Goal: Information Seeking & Learning: Learn about a topic

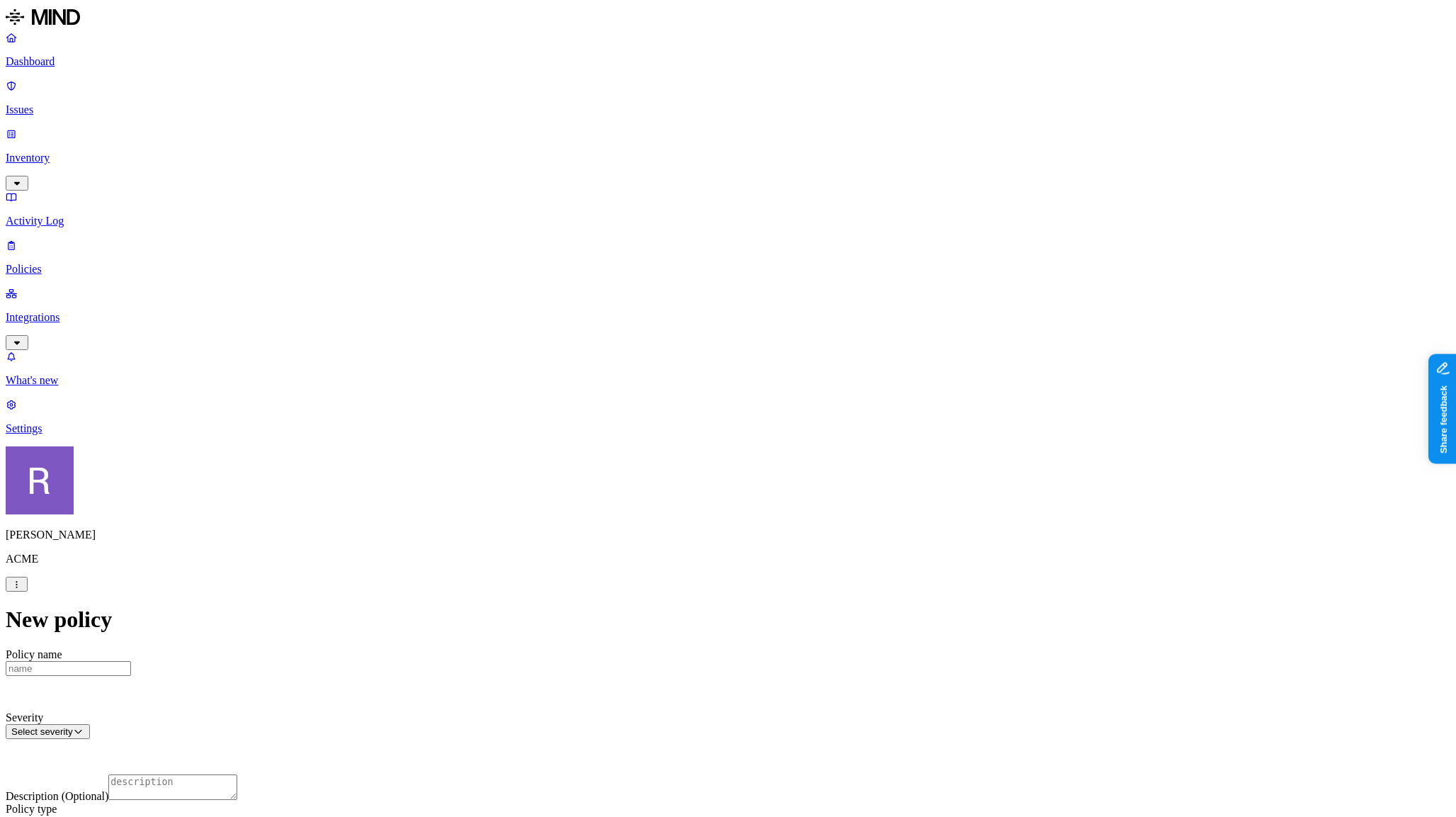
scroll to position [51, 0]
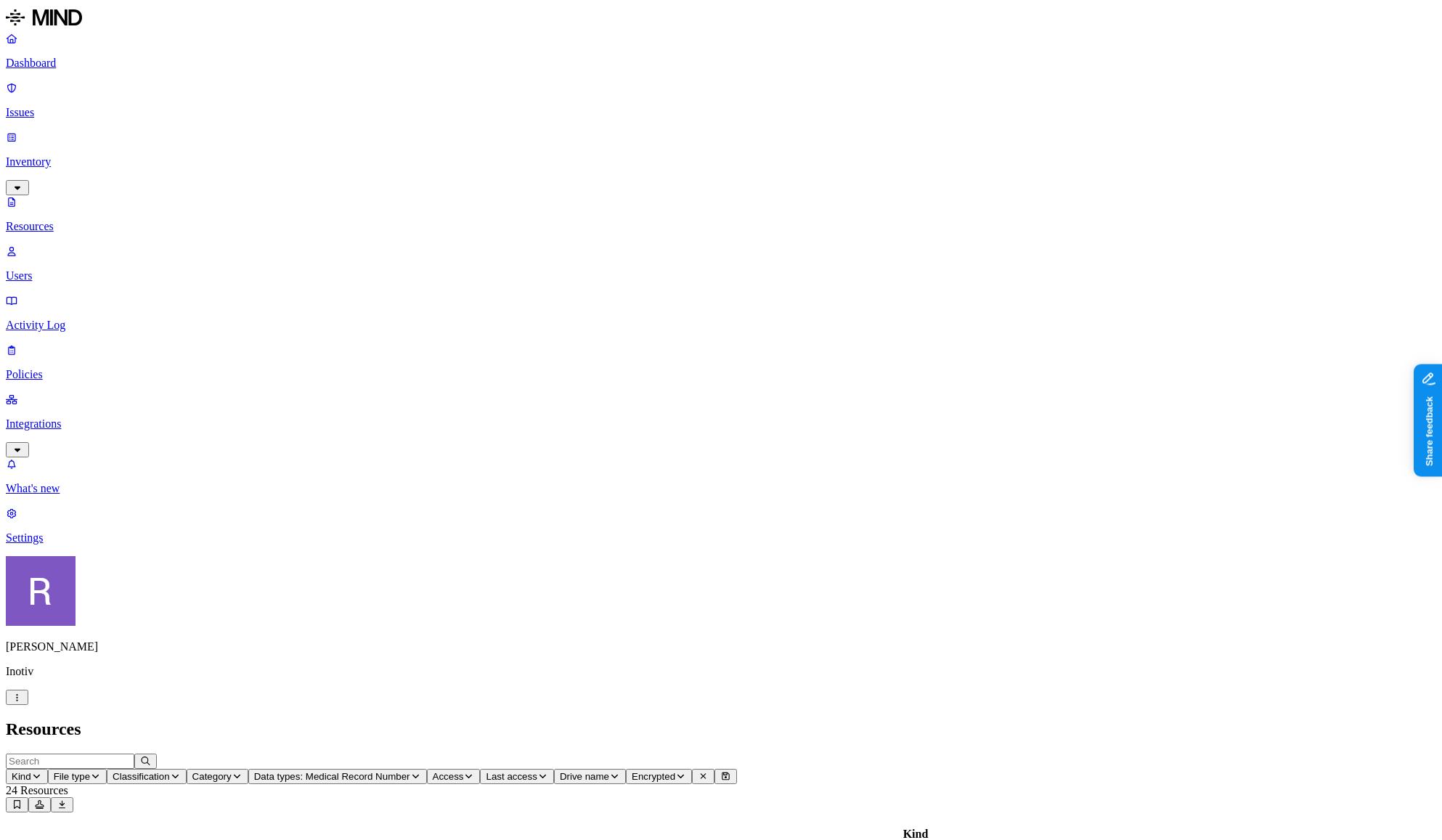
click at [28, 705] on button "button" at bounding box center [16, 697] width 22 height 16
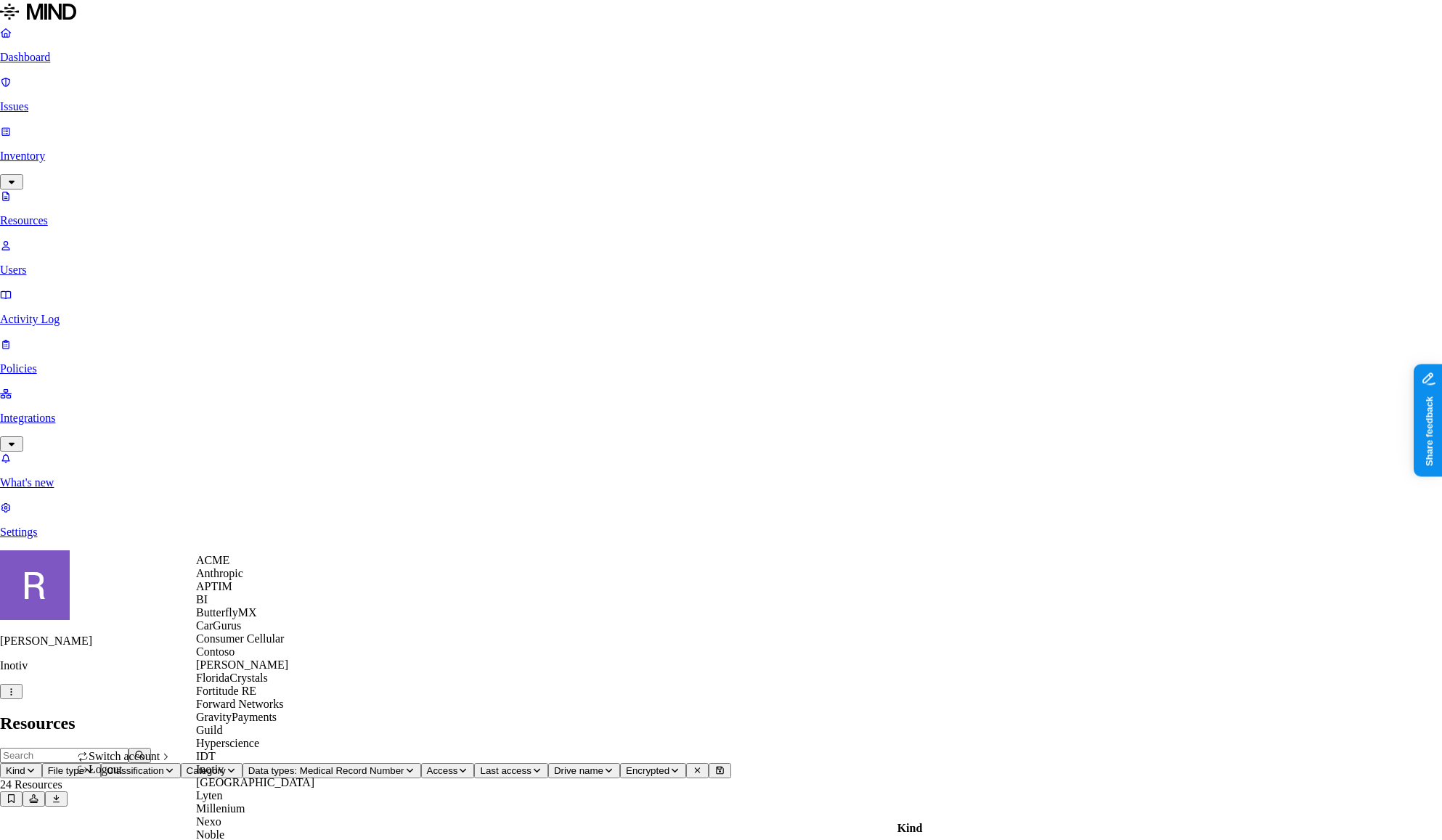
scroll to position [720, 0]
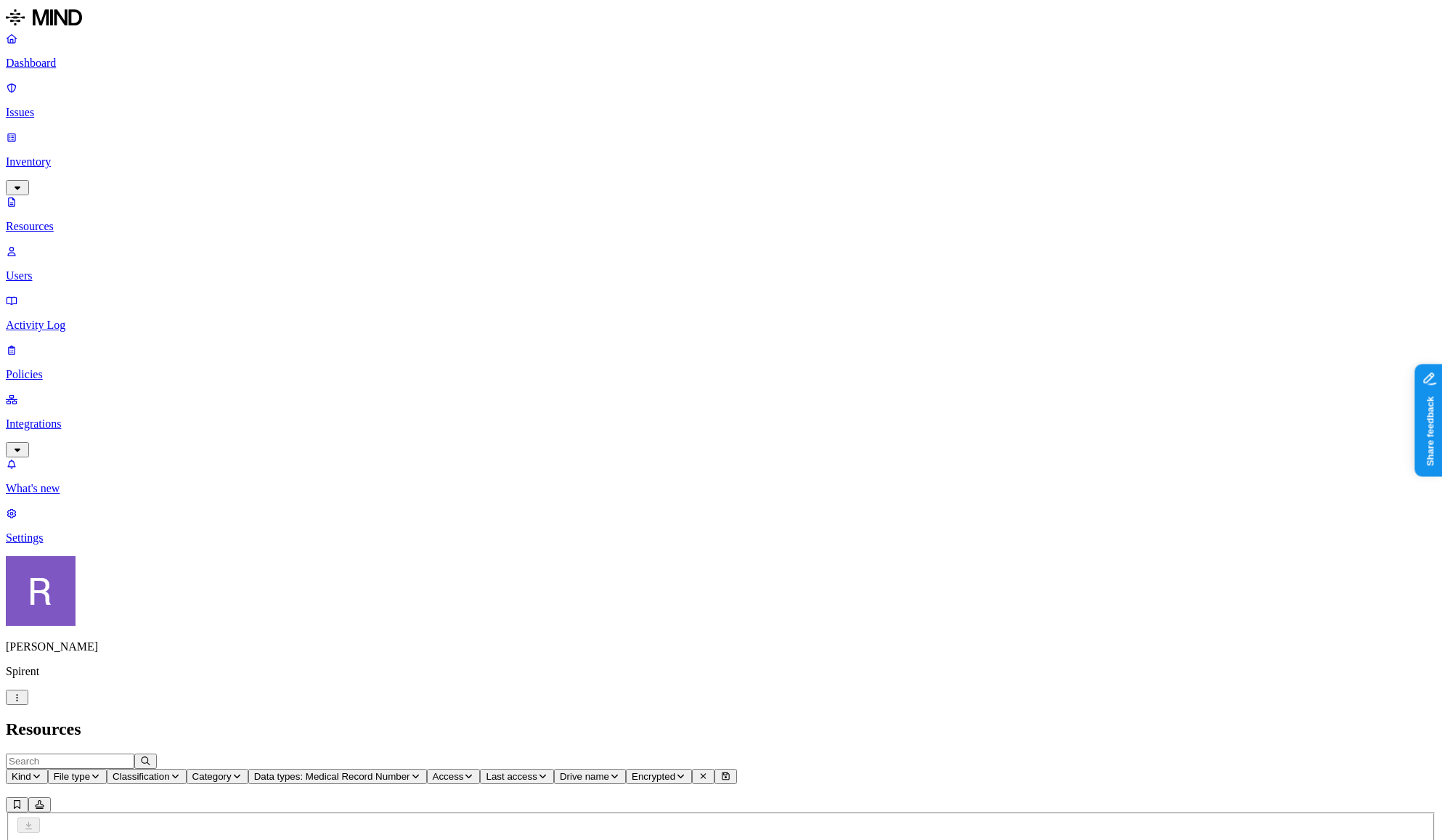
click at [64, 70] on p "Dashboard" at bounding box center [721, 63] width 1430 height 13
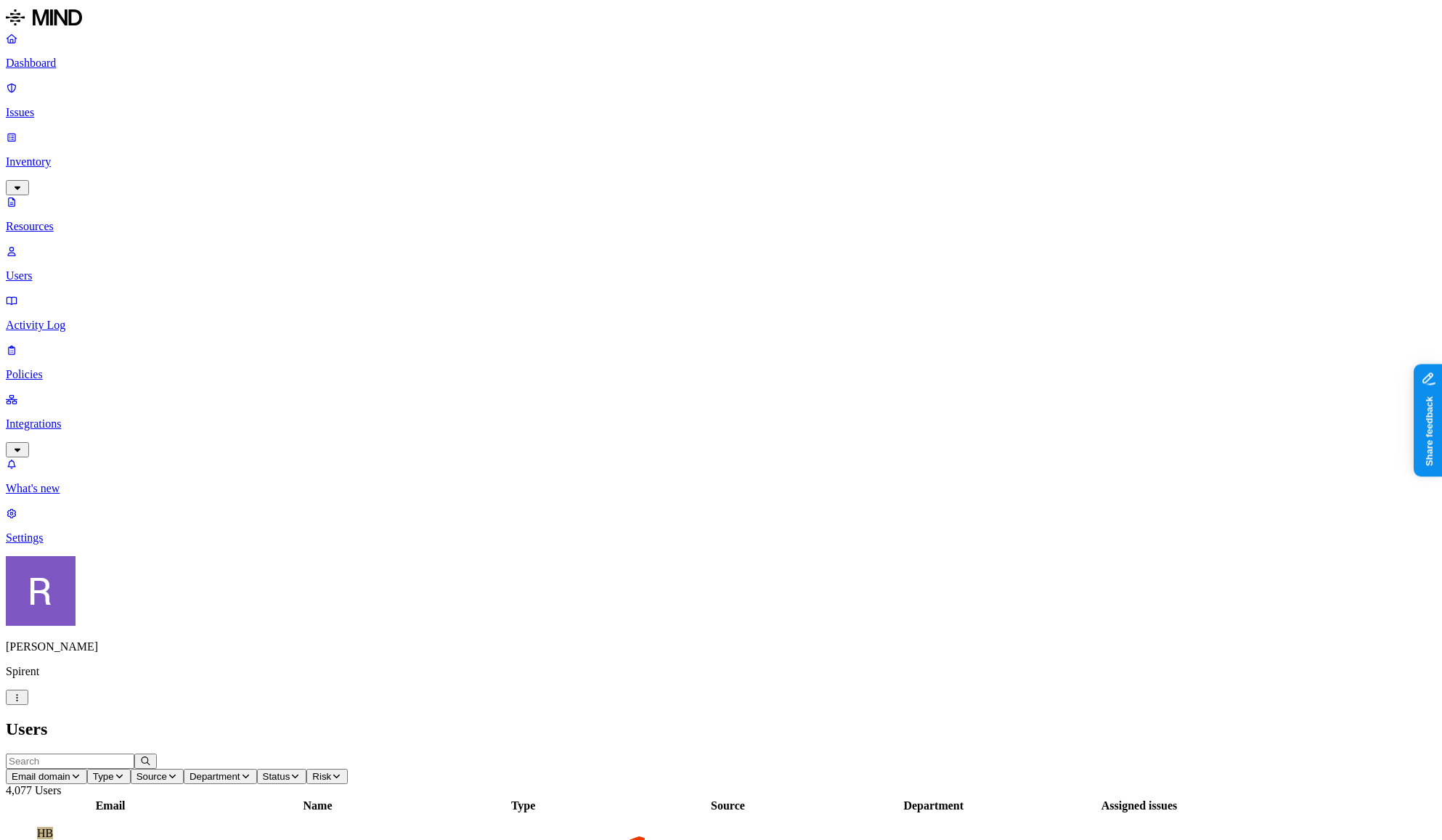
click at [134, 754] on input "text" at bounding box center [70, 761] width 128 height 16
type input "PR,"
click at [184, 839] on figcaption "[EMAIL_ADDRESS][DOMAIN_NAME]" at bounding box center [110, 853] width 146 height 26
click at [38, 344] on link "Policies" at bounding box center [721, 362] width 1430 height 38
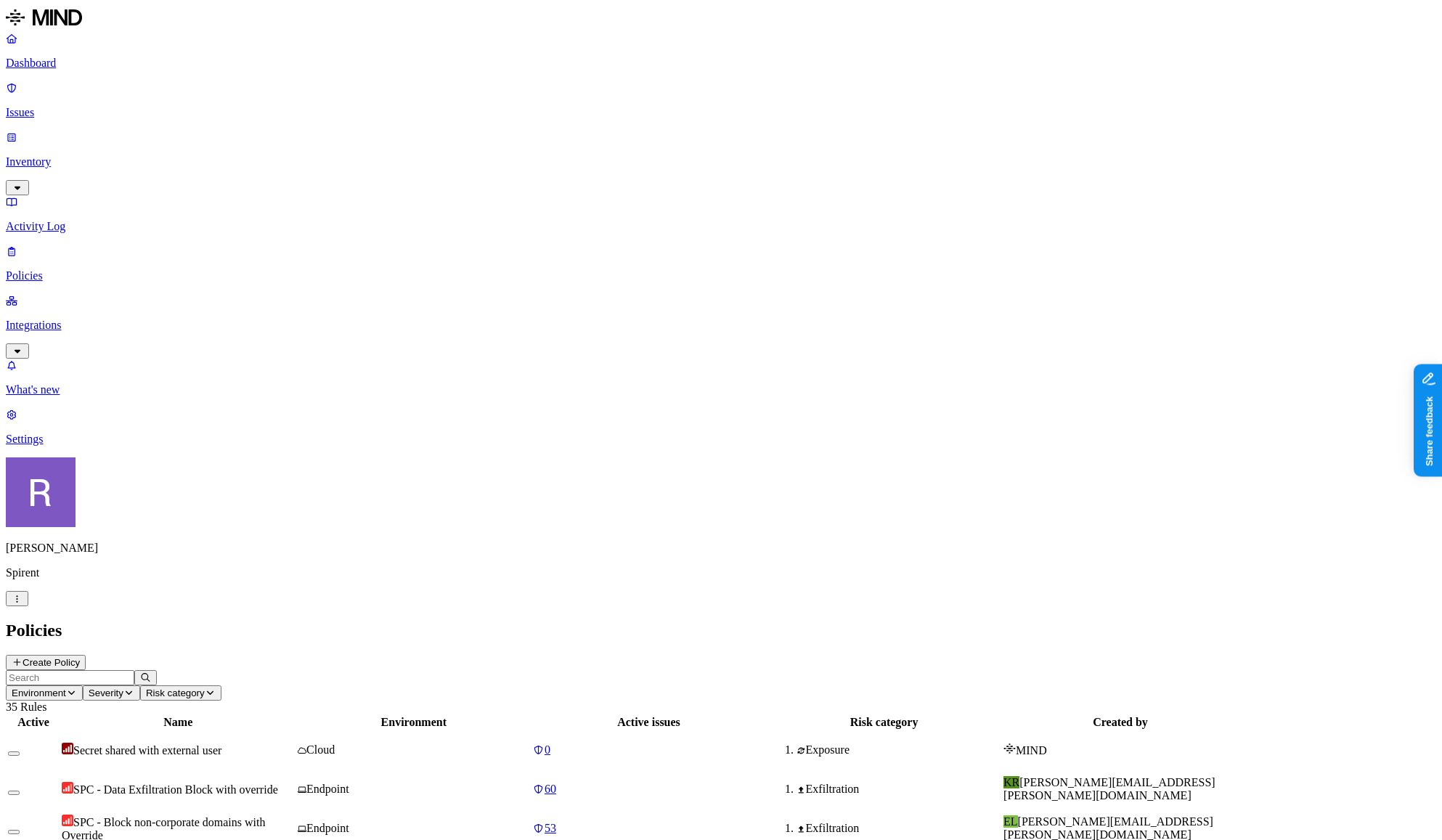
click at [86, 655] on button "Create Policy" at bounding box center [45, 662] width 80 height 16
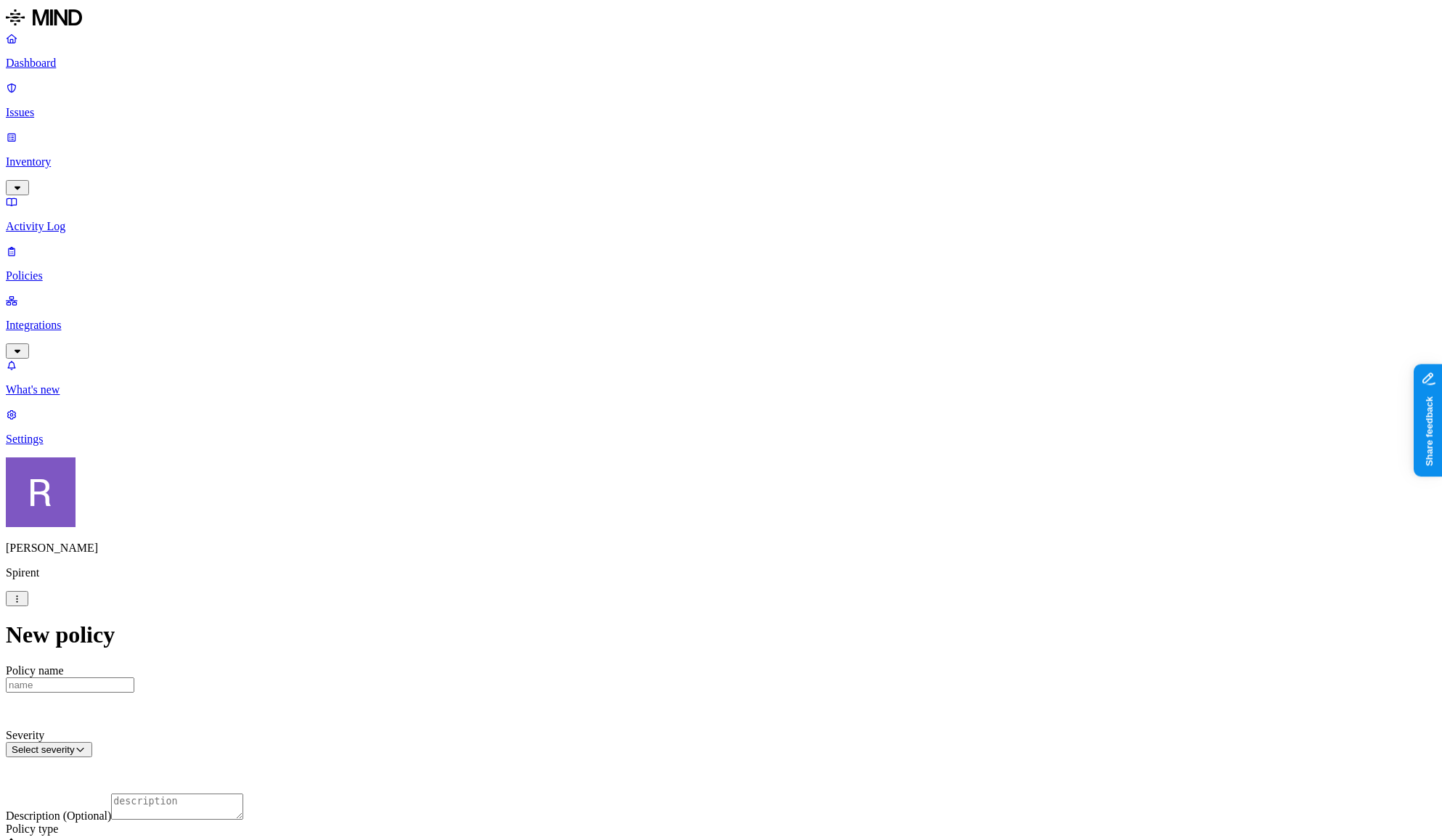
scroll to position [245, 0]
click at [633, 433] on label "Data type" at bounding box center [629, 436] width 22 height 25
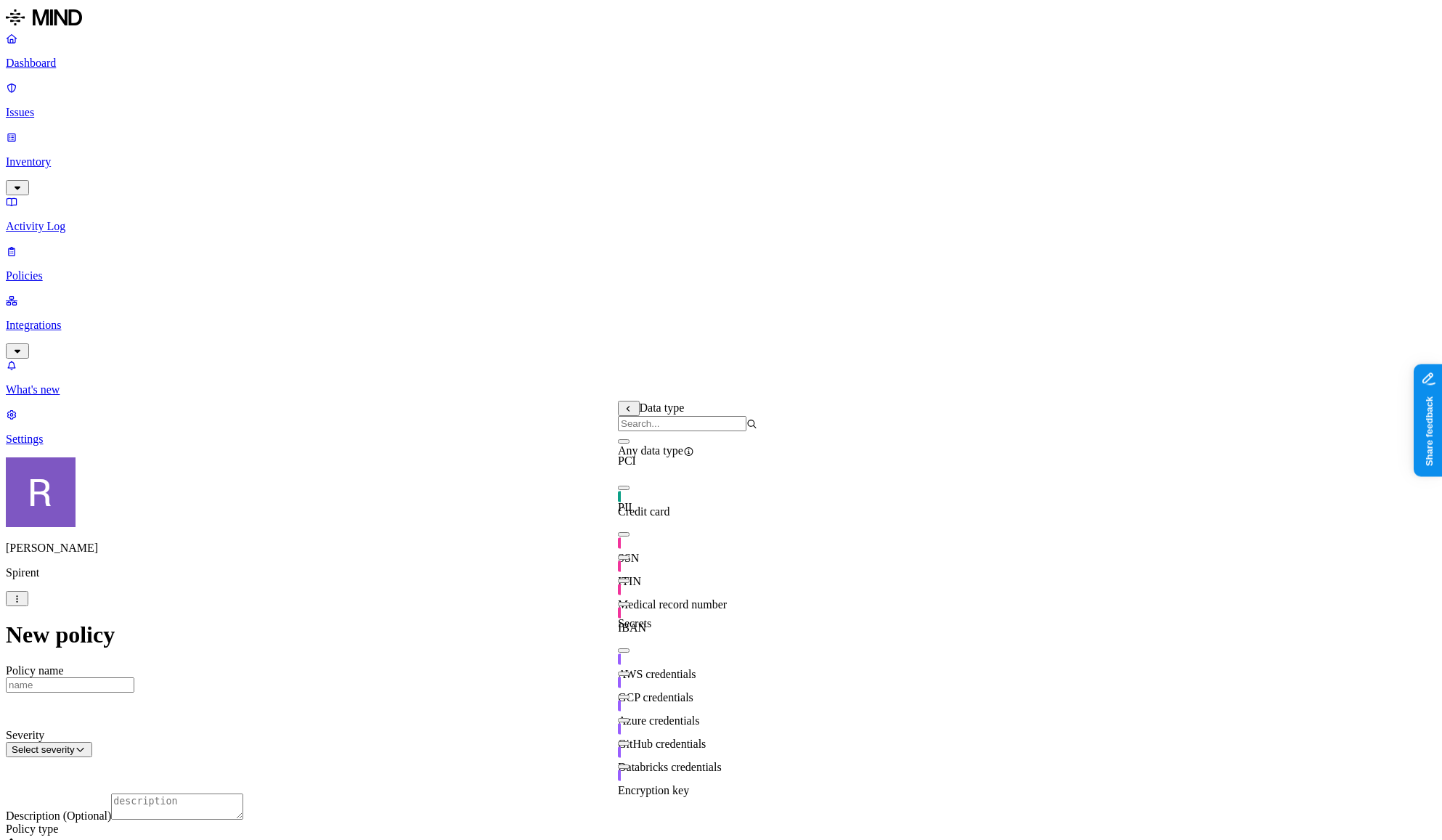
click at [635, 432] on input "search" at bounding box center [682, 423] width 128 height 16
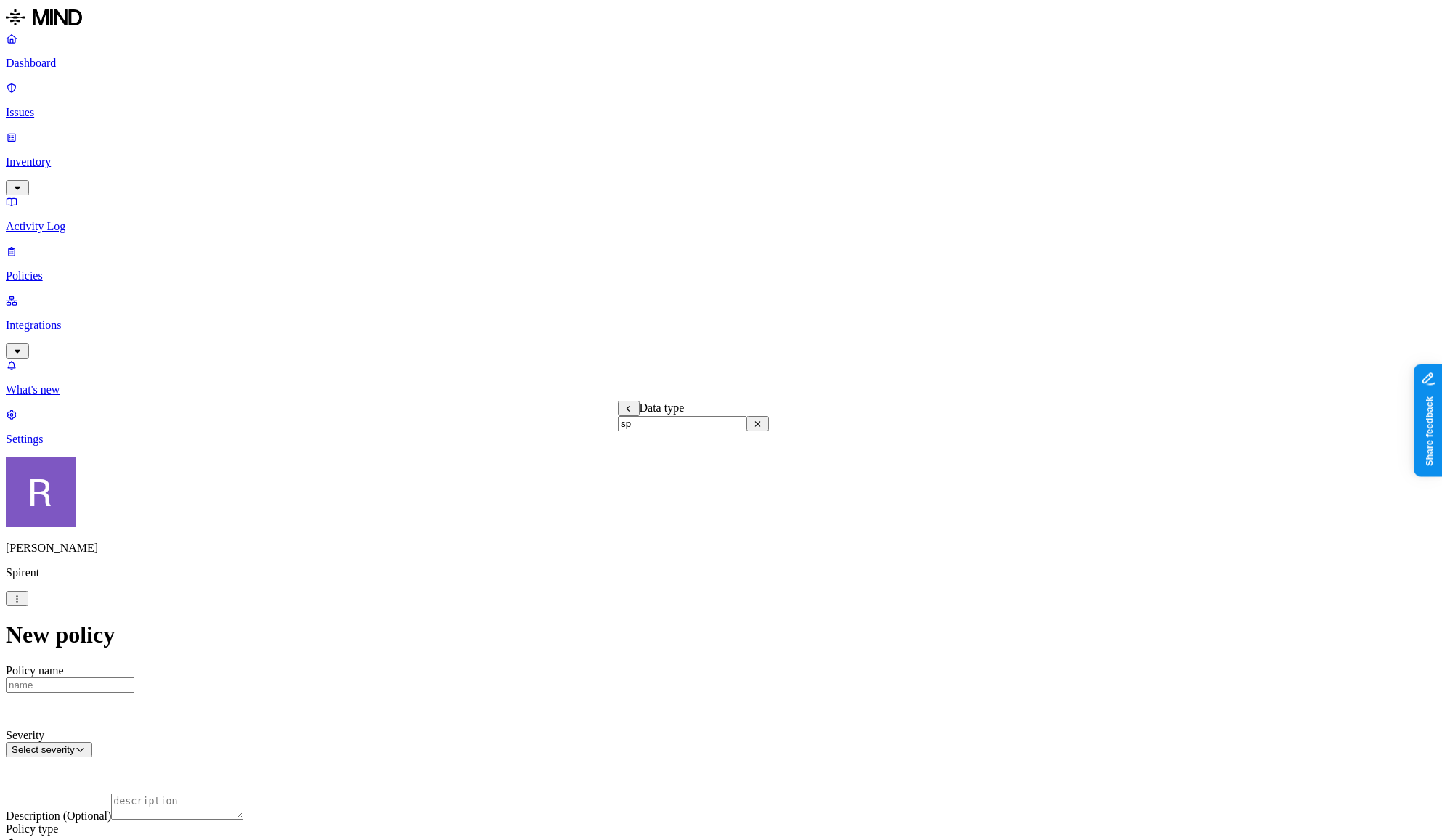
type input "s"
click at [93, 270] on p "Policies" at bounding box center [721, 276] width 1430 height 13
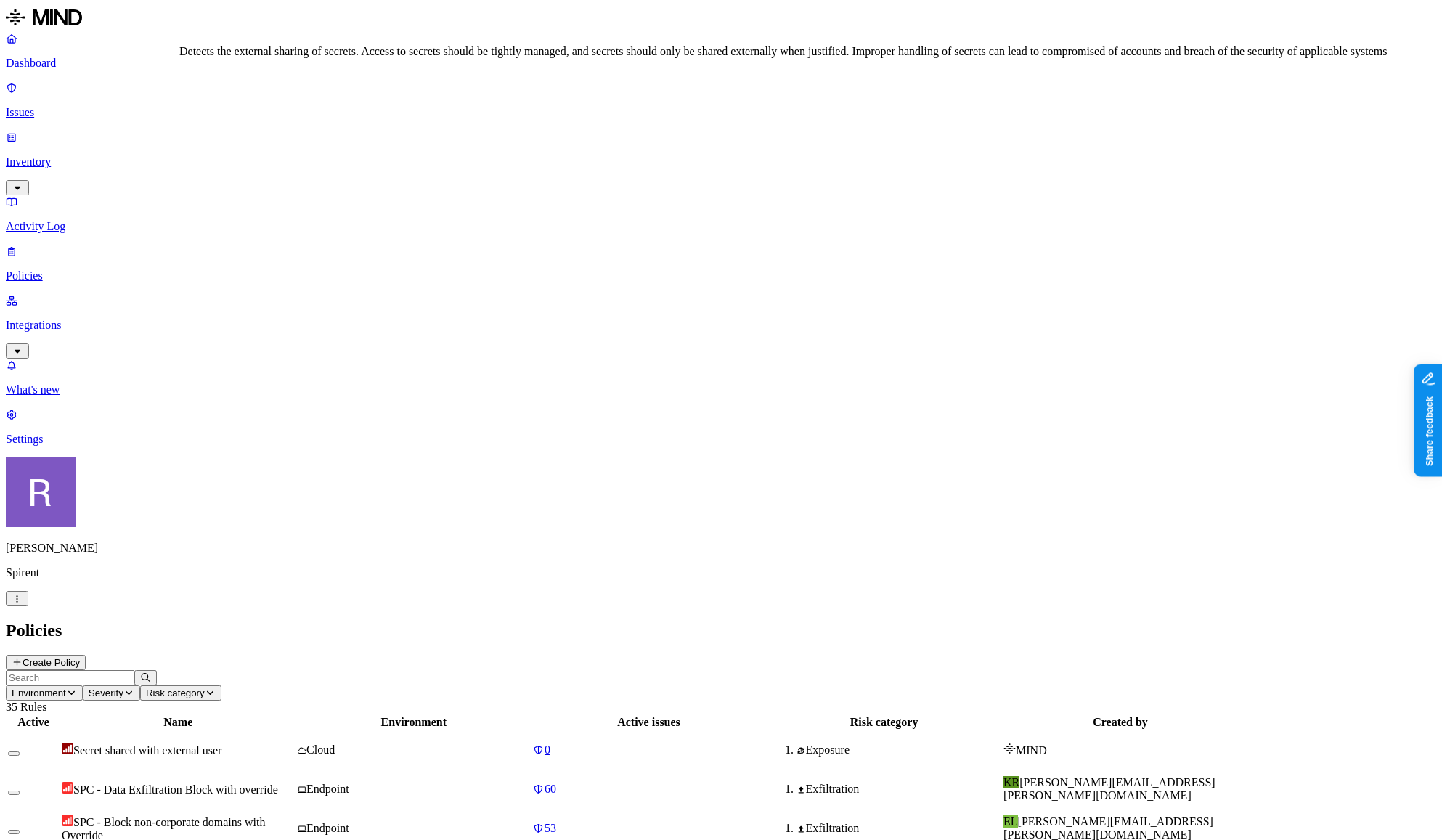
click at [221, 744] on span "Secret shared with external user" at bounding box center [147, 750] width 148 height 12
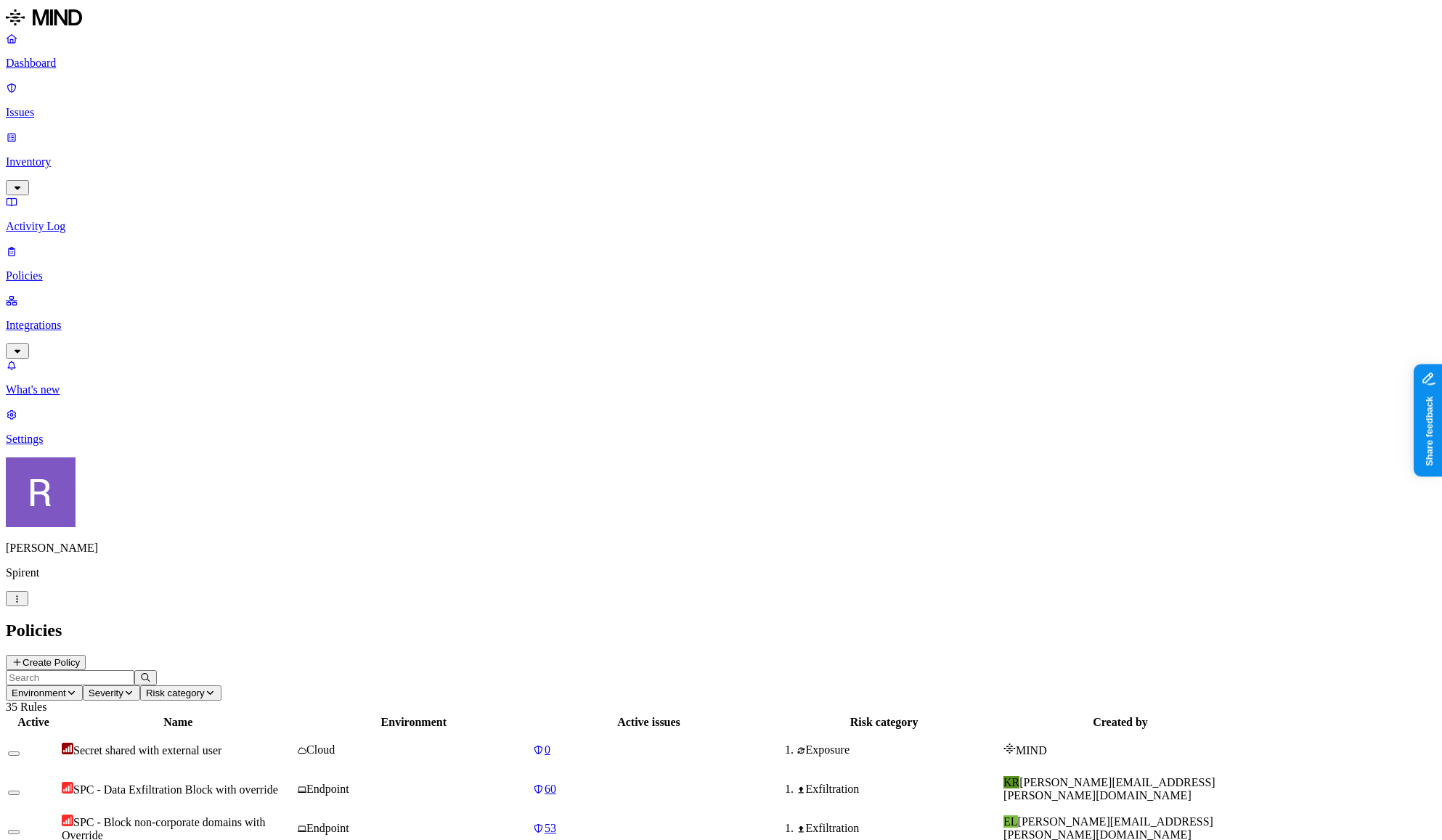
click at [278, 783] on span "SPC - Data Exfiltration Block with override" at bounding box center [175, 789] width 205 height 12
click at [265, 816] on span "SPC - Block non-corporate domains with Override" at bounding box center [163, 828] width 203 height 25
click at [530, 822] on div "Endpoint" at bounding box center [414, 828] width 233 height 13
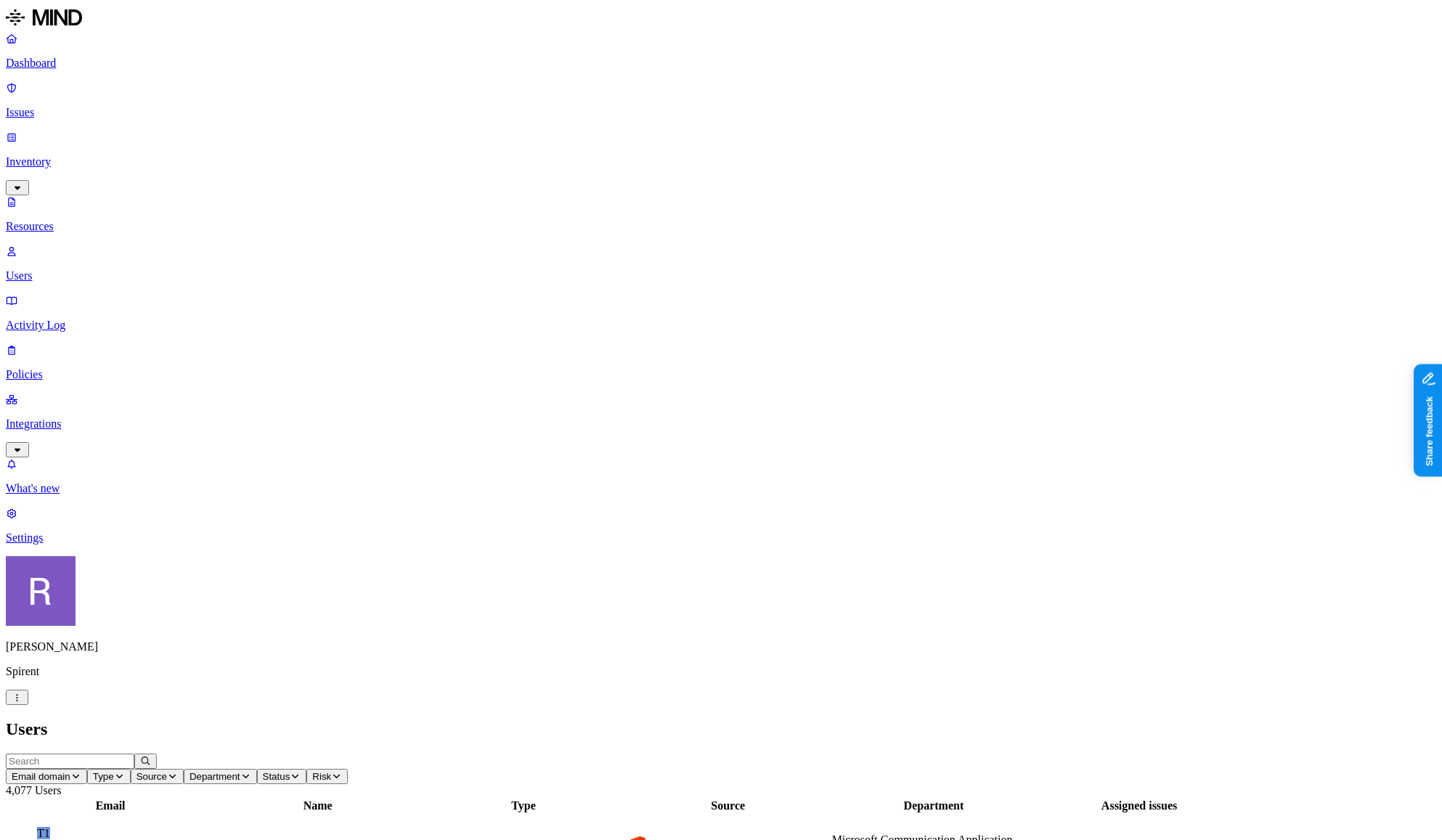
drag, startPoint x: 1202, startPoint y: 268, endPoint x: 1279, endPoint y: 271, distance: 77.1
drag, startPoint x: 1278, startPoint y: 267, endPoint x: 1363, endPoint y: 265, distance: 85.0
